Goal: Information Seeking & Learning: Find specific fact

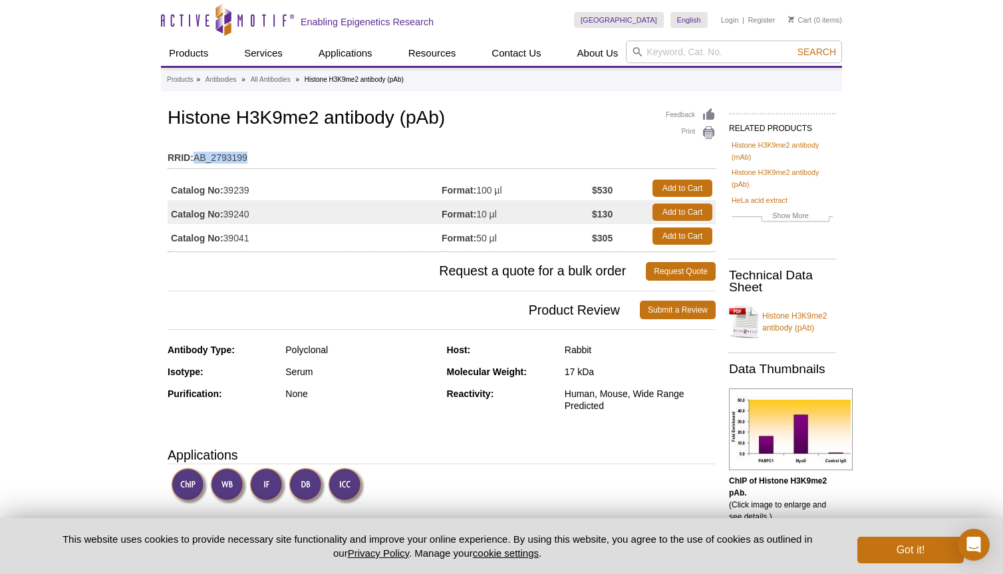
drag, startPoint x: 195, startPoint y: 158, endPoint x: 256, endPoint y: 160, distance: 61.2
click at [256, 160] on td "RRID: AB_2793199" at bounding box center [442, 154] width 548 height 21
copy td "AB_2793199"
click at [288, 189] on td "Catalog No: 39239" at bounding box center [305, 188] width 274 height 24
drag, startPoint x: 225, startPoint y: 239, endPoint x: 255, endPoint y: 241, distance: 29.3
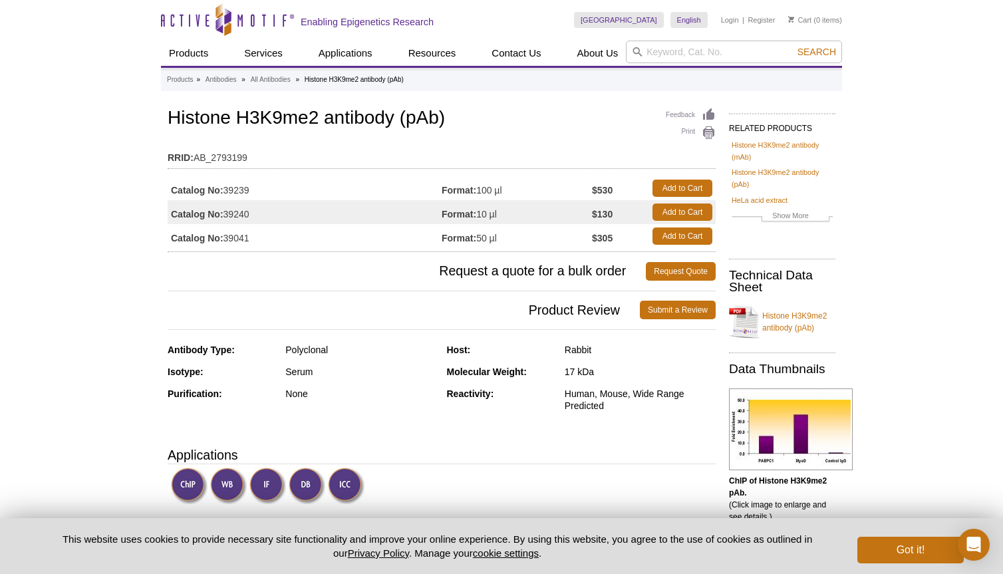
click at [255, 241] on td "Catalog No: 39041" at bounding box center [305, 236] width 274 height 24
copy td "39041"
